Goal: Find specific page/section: Find specific page/section

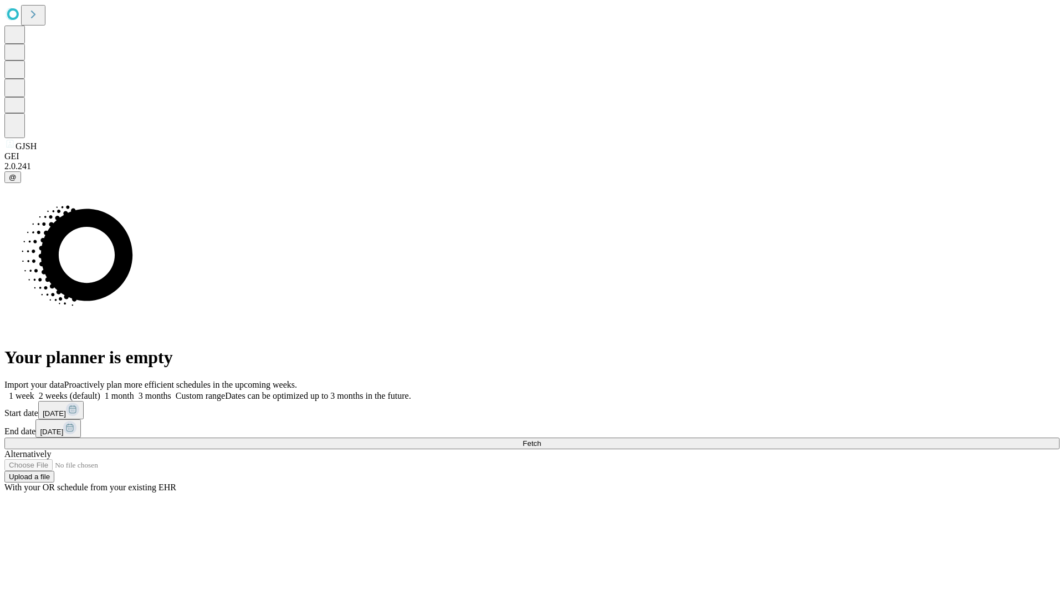
click at [541, 439] on span "Fetch" at bounding box center [532, 443] width 18 height 8
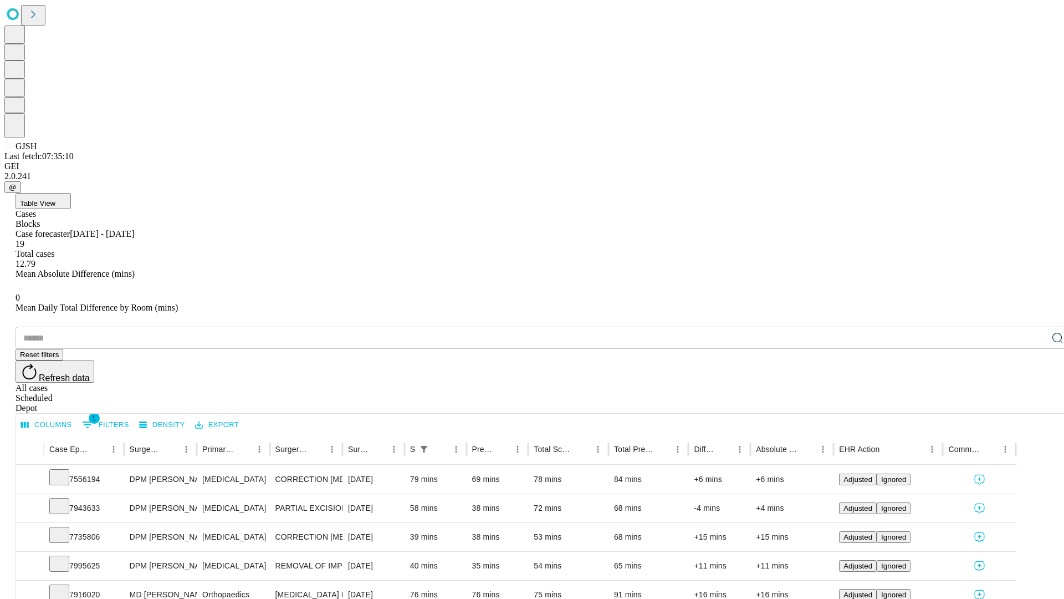
click at [1035, 403] on div "Depot" at bounding box center [543, 408] width 1055 height 10
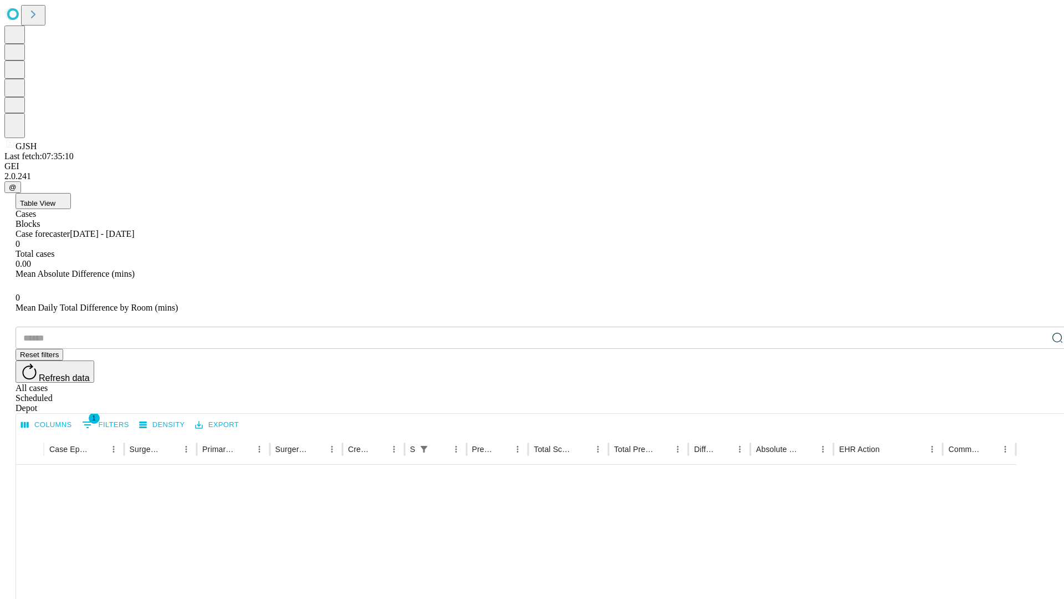
click at [945, 383] on div "All cases" at bounding box center [543, 388] width 1055 height 10
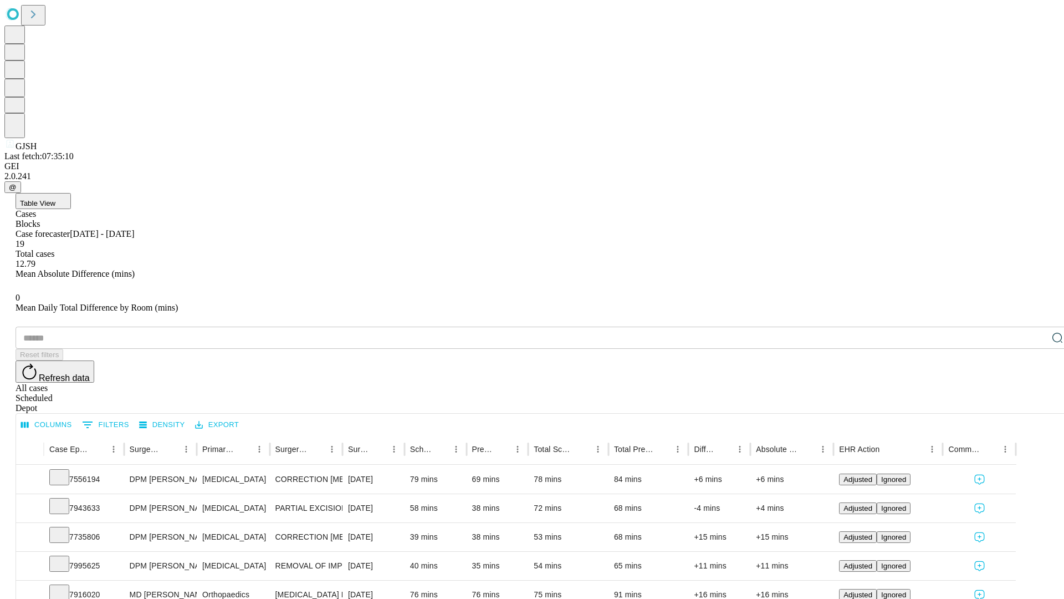
type input "*******"
